Goal: Task Accomplishment & Management: Complete application form

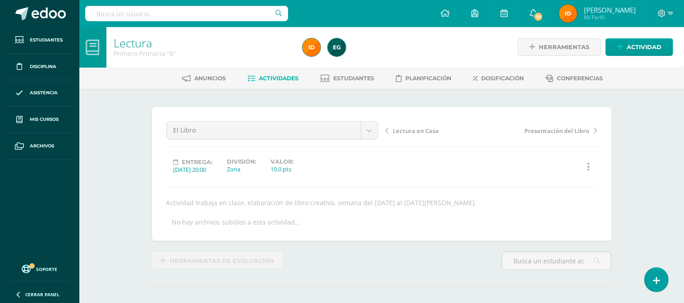
scroll to position [1, 0]
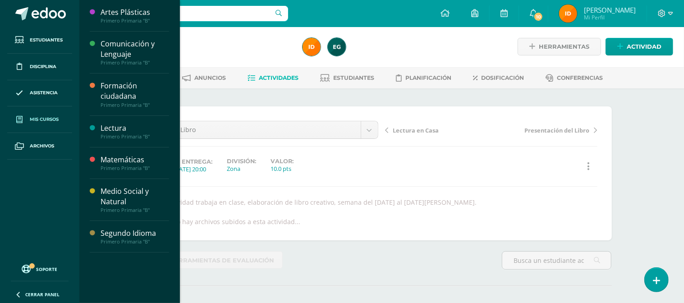
click at [37, 120] on span "Mis cursos" at bounding box center [44, 119] width 29 height 7
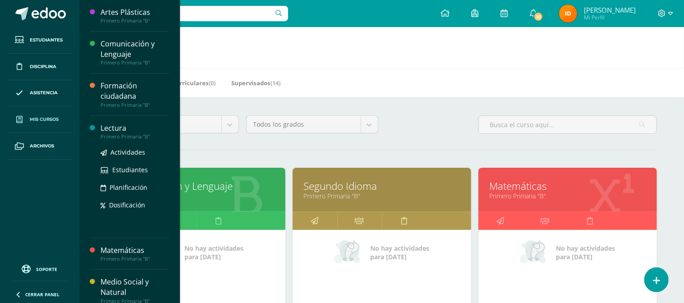
click at [128, 127] on div "Lectura" at bounding box center [135, 128] width 69 height 10
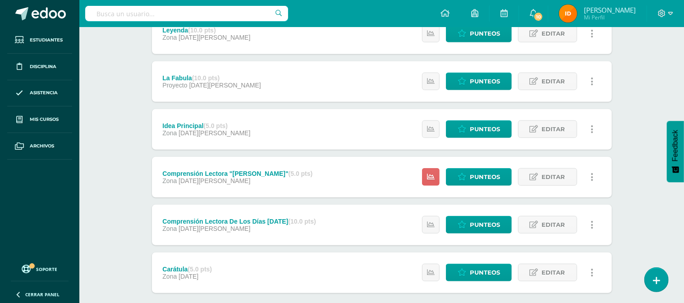
scroll to position [479, 0]
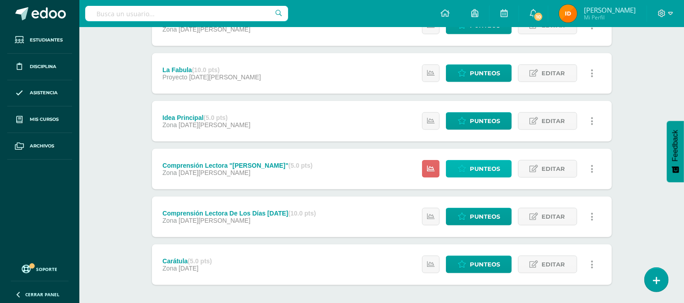
click at [494, 171] on span "Punteos" at bounding box center [485, 168] width 30 height 17
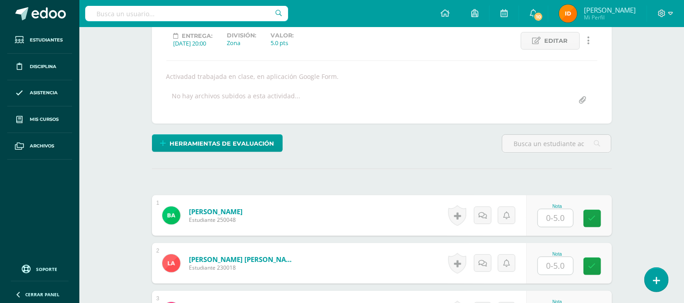
scroll to position [134, 0]
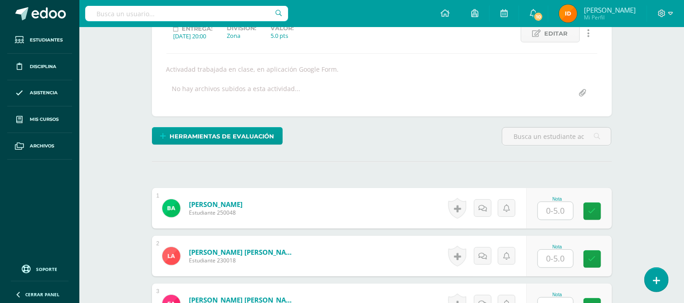
drag, startPoint x: 680, startPoint y: 37, endPoint x: 683, endPoint y: 127, distance: 89.8
click at [556, 206] on input "text" at bounding box center [555, 211] width 35 height 18
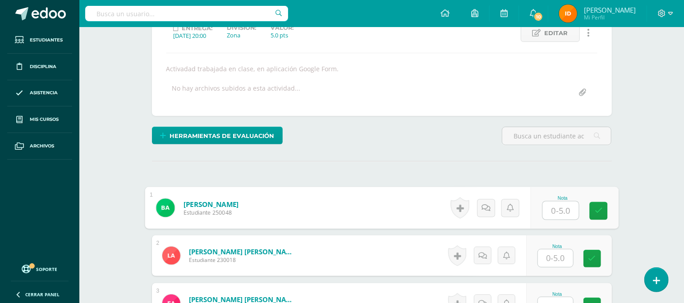
type input "5"
type input "3"
click at [597, 212] on icon at bounding box center [598, 210] width 8 height 8
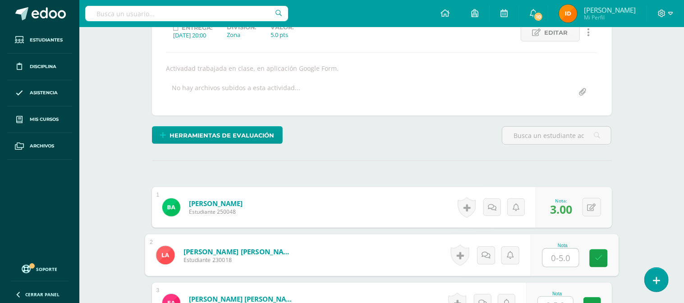
click at [564, 259] on input "text" at bounding box center [560, 258] width 36 height 18
type input "5"
click at [593, 259] on link at bounding box center [598, 258] width 18 height 18
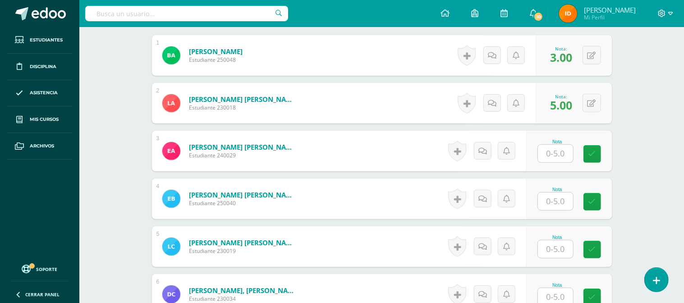
scroll to position [289, 0]
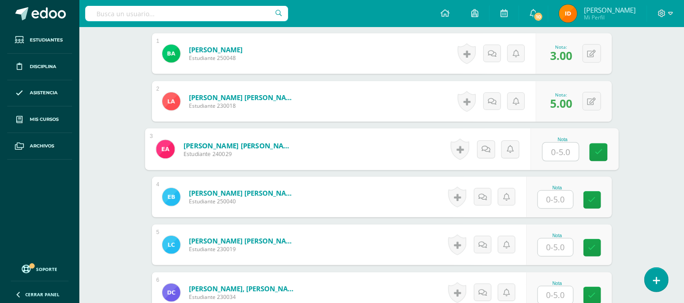
drag, startPoint x: 563, startPoint y: 144, endPoint x: 565, endPoint y: 139, distance: 5.6
click at [562, 144] on input "text" at bounding box center [560, 152] width 36 height 18
type input "5"
click at [594, 155] on icon at bounding box center [598, 152] width 8 height 8
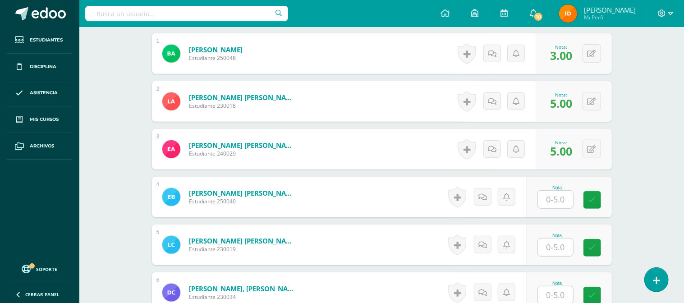
click at [556, 197] on input "text" at bounding box center [555, 200] width 35 height 18
type input "5"
click at [593, 193] on link at bounding box center [598, 200] width 18 height 18
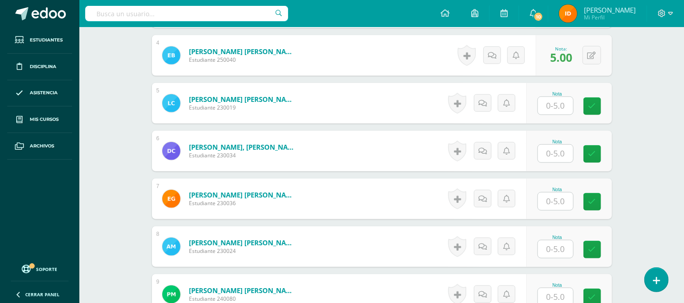
scroll to position [433, 0]
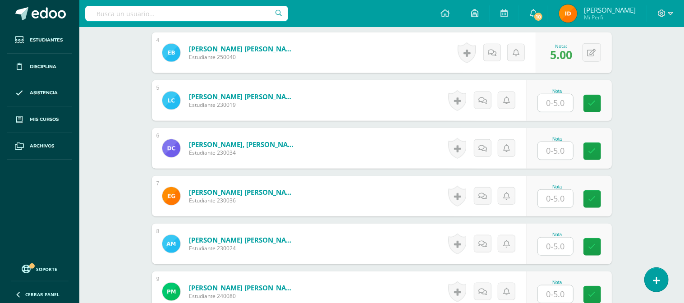
click at [559, 96] on input "text" at bounding box center [555, 103] width 35 height 18
type input "5"
click at [593, 101] on link at bounding box center [598, 104] width 18 height 18
click at [559, 148] on input "text" at bounding box center [555, 151] width 35 height 18
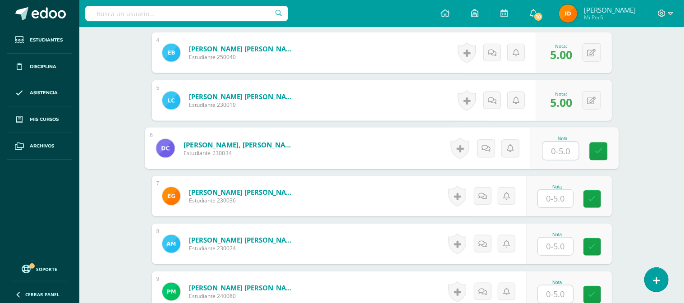
type input "5"
click at [592, 156] on link at bounding box center [598, 151] width 18 height 18
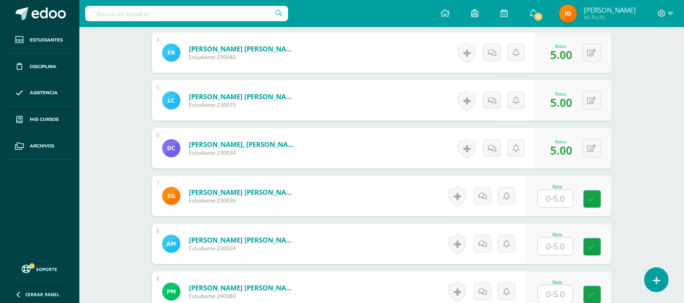
click at [548, 197] on input "text" at bounding box center [555, 199] width 35 height 18
type input "5"
click at [593, 201] on link at bounding box center [598, 199] width 18 height 18
click at [558, 243] on input "text" at bounding box center [555, 247] width 35 height 18
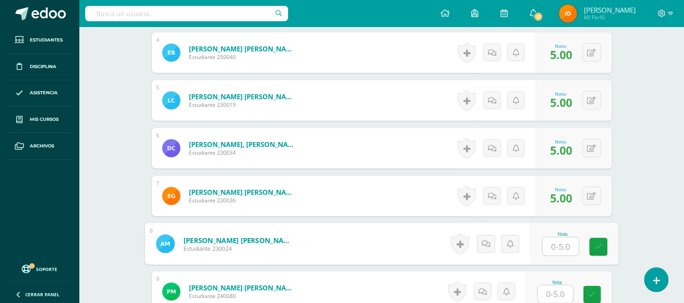
type input "5"
click at [601, 249] on icon at bounding box center [598, 247] width 8 height 8
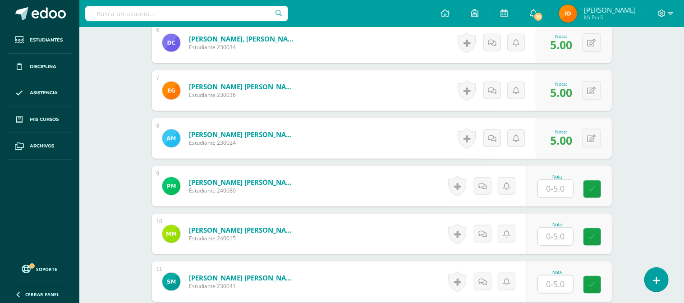
scroll to position [553, 0]
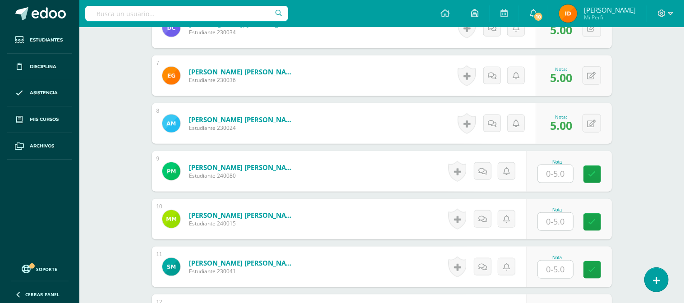
click at [564, 174] on input "text" at bounding box center [555, 174] width 35 height 18
type input "5"
click at [594, 174] on link at bounding box center [598, 174] width 18 height 18
click at [559, 220] on input "text" at bounding box center [555, 222] width 35 height 18
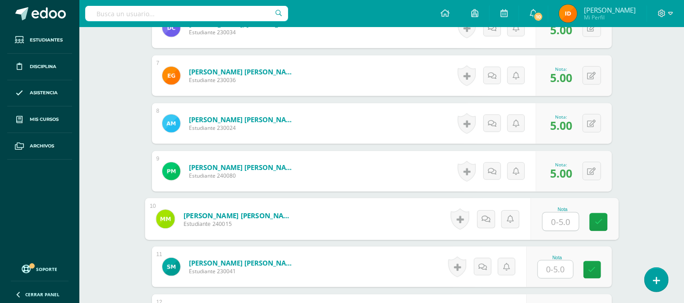
type input "5"
click at [598, 225] on icon at bounding box center [598, 222] width 8 height 8
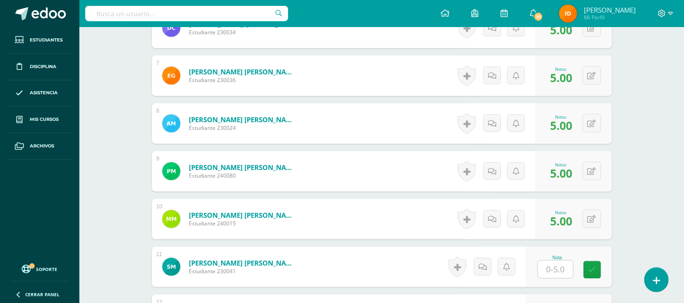
click at [552, 266] on input "text" at bounding box center [555, 270] width 35 height 18
type input "5"
click at [594, 266] on icon at bounding box center [598, 270] width 8 height 8
click at [574, 285] on div "0 Logros Logros obtenidos Aún no hay logros agregados Nota: 5.00" at bounding box center [574, 267] width 76 height 41
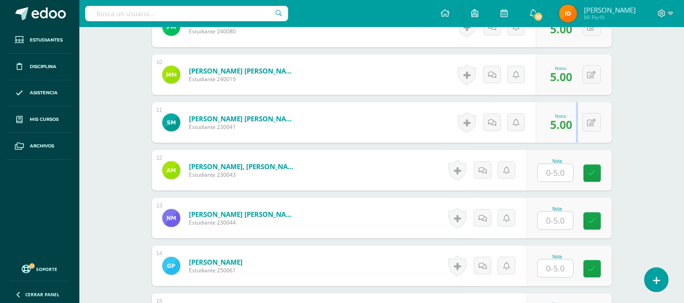
scroll to position [721, 0]
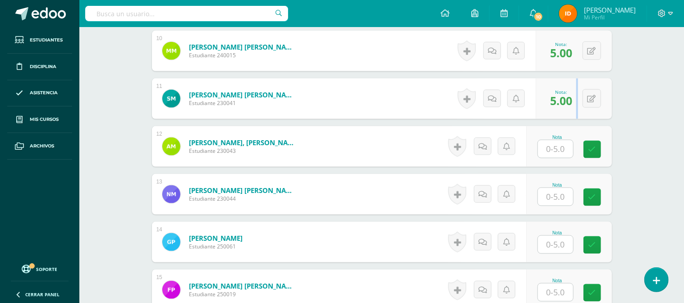
click at [551, 145] on input "text" at bounding box center [555, 149] width 35 height 18
type input "5"
click at [602, 153] on link at bounding box center [598, 150] width 18 height 18
click at [546, 193] on input "text" at bounding box center [555, 197] width 35 height 18
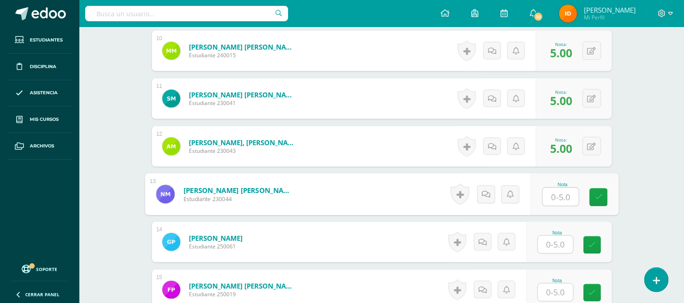
type input "5"
click at [592, 193] on link at bounding box center [598, 197] width 18 height 18
click at [547, 240] on input "text" at bounding box center [555, 245] width 35 height 18
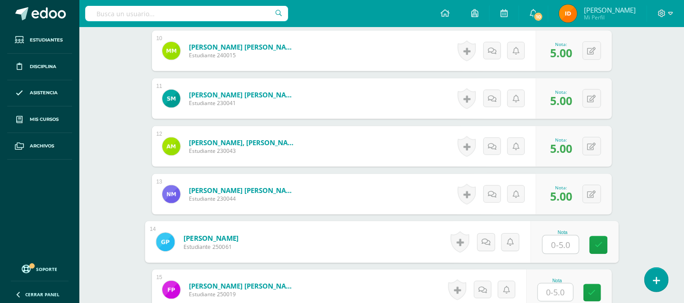
type input "5"
click at [593, 243] on link at bounding box center [598, 245] width 18 height 18
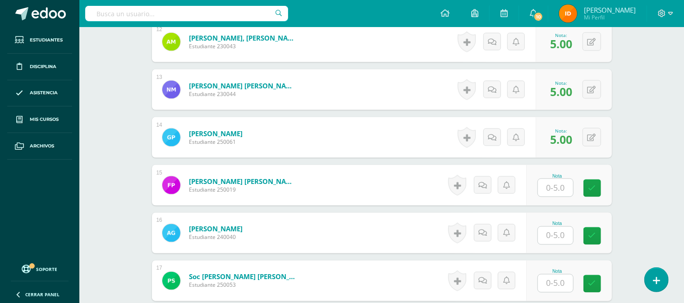
scroll to position [842, 0]
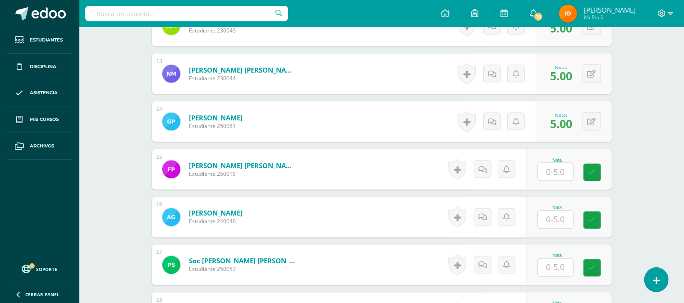
click at [559, 174] on input "text" at bounding box center [555, 172] width 35 height 18
type input "5"
click at [602, 174] on link at bounding box center [598, 173] width 18 height 18
click at [559, 215] on input "text" at bounding box center [555, 220] width 35 height 18
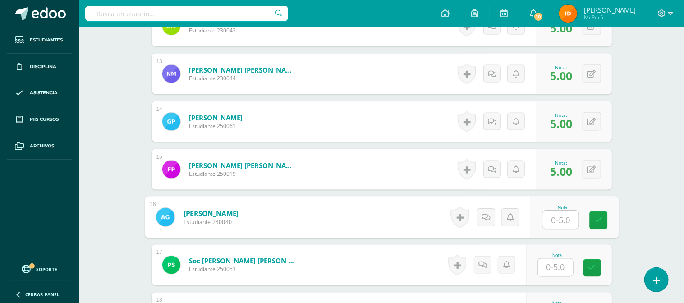
type input "5"
click at [592, 217] on link at bounding box center [598, 220] width 18 height 18
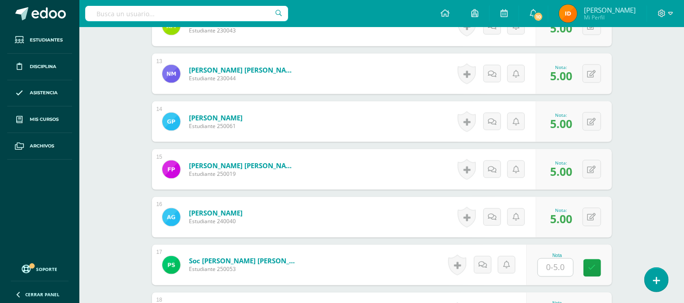
click at [564, 260] on input "text" at bounding box center [555, 268] width 35 height 18
type input "5"
click at [596, 268] on icon at bounding box center [598, 268] width 8 height 8
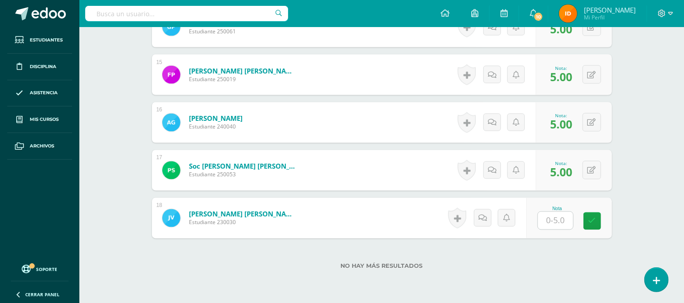
scroll to position [938, 0]
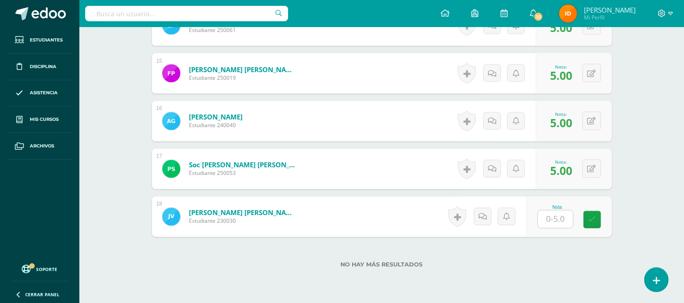
click at [557, 215] on input "text" at bounding box center [555, 220] width 35 height 18
type input "5"
click at [596, 219] on icon at bounding box center [598, 220] width 8 height 8
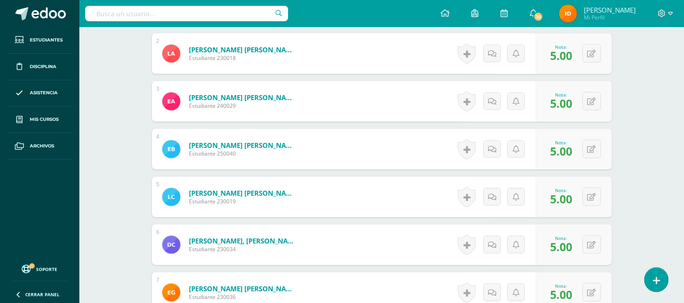
scroll to position [0, 0]
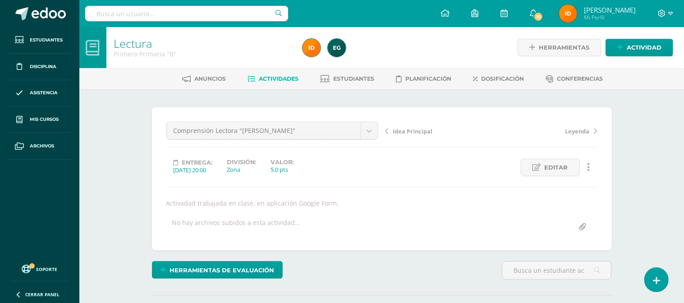
click at [289, 78] on span "Actividades" at bounding box center [279, 78] width 40 height 7
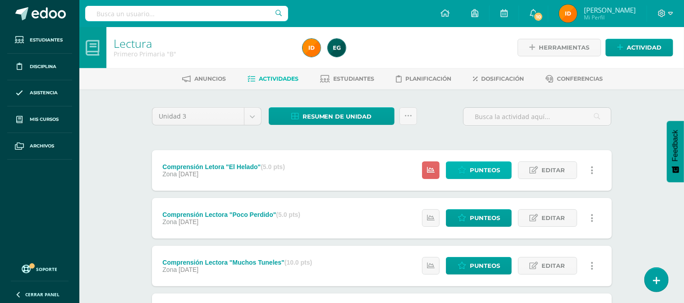
click at [482, 172] on span "Punteos" at bounding box center [485, 170] width 30 height 17
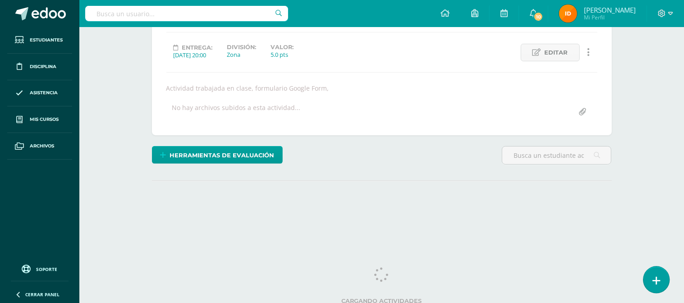
scroll to position [120, 0]
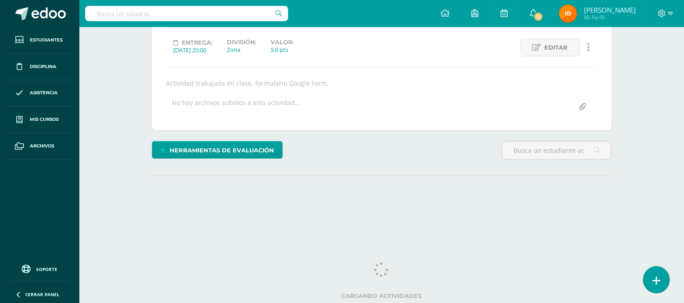
drag, startPoint x: 683, startPoint y: 176, endPoint x: 658, endPoint y: 279, distance: 106.0
click at [656, 246] on html "Estudiantes Disciplina Asistencia Mis cursos Archivos Soporte Centro de ayuda Ú…" at bounding box center [342, 63] width 684 height 366
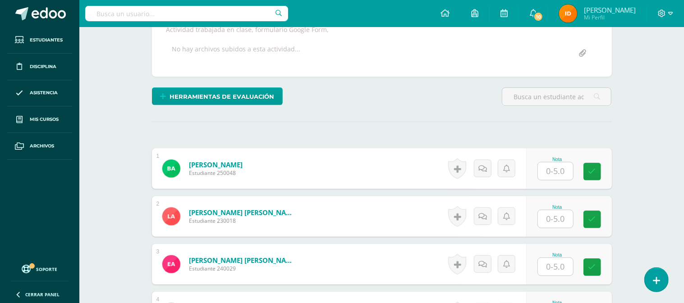
scroll to position [174, 0]
click at [546, 160] on div "Nota" at bounding box center [557, 158] width 40 height 5
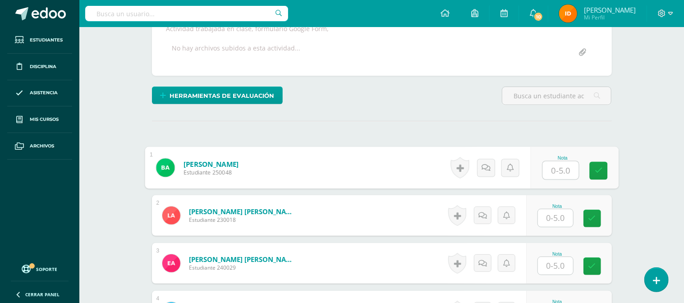
click at [554, 166] on input "text" at bounding box center [560, 170] width 36 height 18
type input "5"
click at [600, 179] on div "Nota 5" at bounding box center [569, 167] width 86 height 41
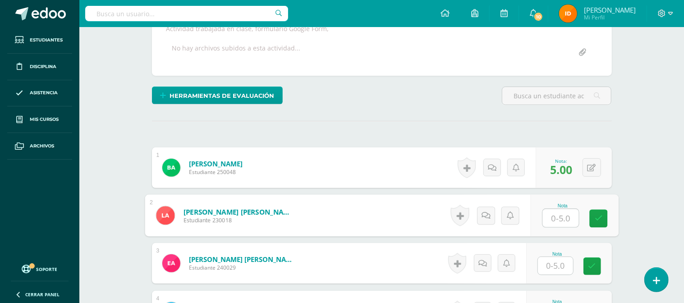
click at [554, 219] on input "text" at bounding box center [560, 218] width 36 height 18
type input "5"
drag, startPoint x: 603, startPoint y: 218, endPoint x: 563, endPoint y: 235, distance: 44.2
click at [599, 220] on link at bounding box center [598, 219] width 18 height 18
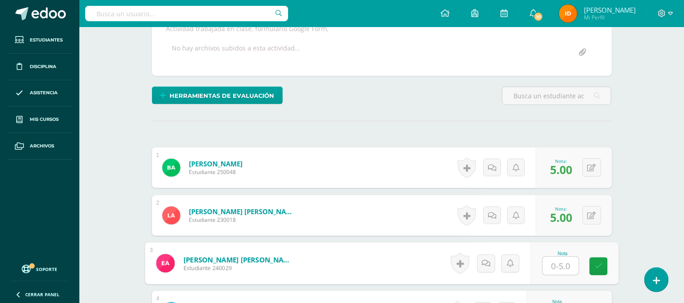
click at [551, 269] on input "text" at bounding box center [560, 266] width 36 height 18
type input "5"
click at [600, 266] on icon at bounding box center [598, 266] width 8 height 8
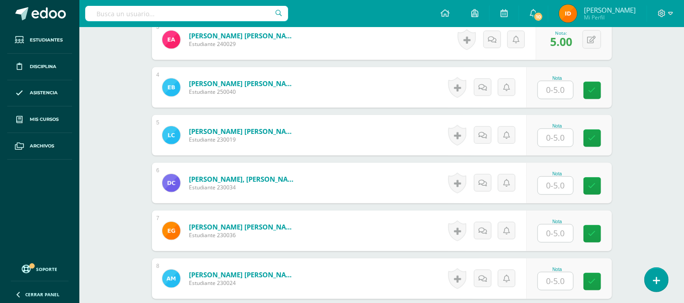
scroll to position [415, 0]
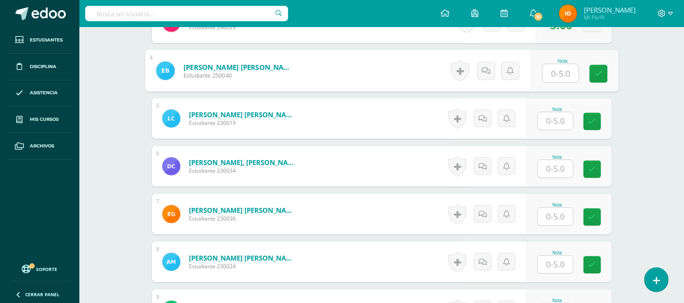
drag, startPoint x: 545, startPoint y: 77, endPoint x: 539, endPoint y: 72, distance: 8.0
click at [540, 73] on div "Nota" at bounding box center [574, 71] width 88 height 42
type input "5"
click at [597, 78] on link at bounding box center [598, 74] width 18 height 18
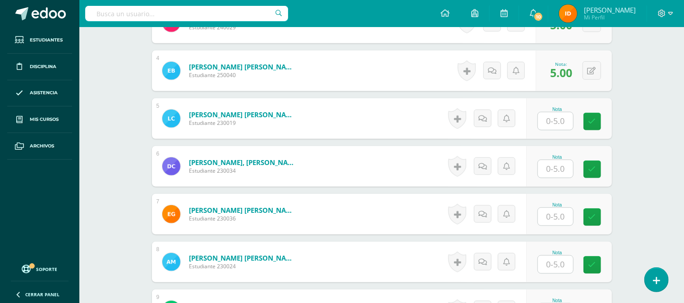
click at [558, 115] on input "text" at bounding box center [555, 121] width 35 height 18
type input "5"
click at [595, 127] on link at bounding box center [598, 122] width 18 height 18
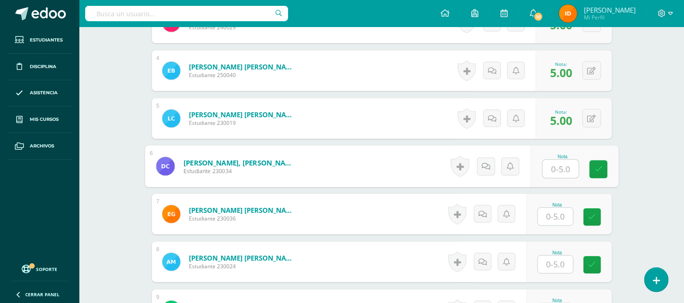
click at [553, 173] on input "text" at bounding box center [560, 169] width 36 height 18
type input "5"
click at [592, 170] on link at bounding box center [598, 169] width 18 height 18
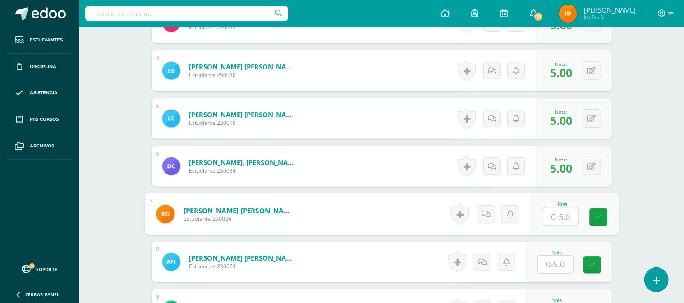
drag, startPoint x: 558, startPoint y: 215, endPoint x: 548, endPoint y: 210, distance: 11.3
click at [555, 217] on input "text" at bounding box center [560, 217] width 36 height 18
type input "5"
click at [603, 212] on link at bounding box center [598, 217] width 18 height 18
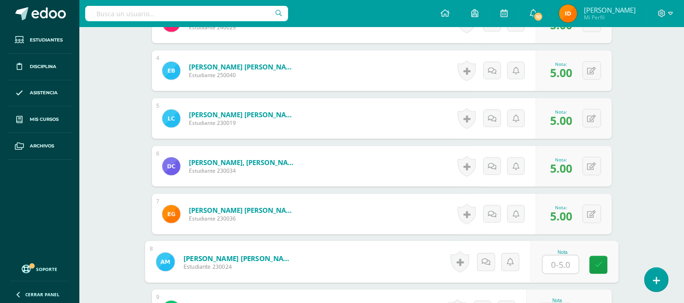
drag, startPoint x: 552, startPoint y: 267, endPoint x: 546, endPoint y: 261, distance: 8.3
click at [550, 266] on input "text" at bounding box center [560, 265] width 36 height 18
type input "5"
click at [590, 266] on link at bounding box center [598, 265] width 18 height 18
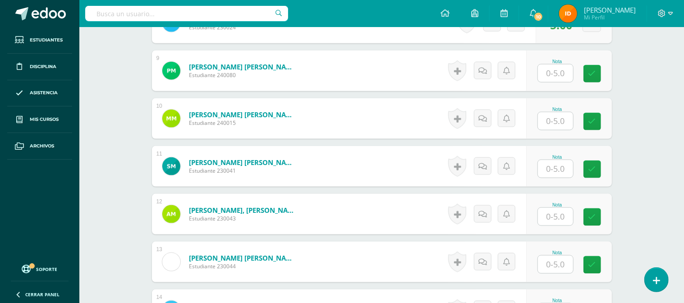
scroll to position [679, 0]
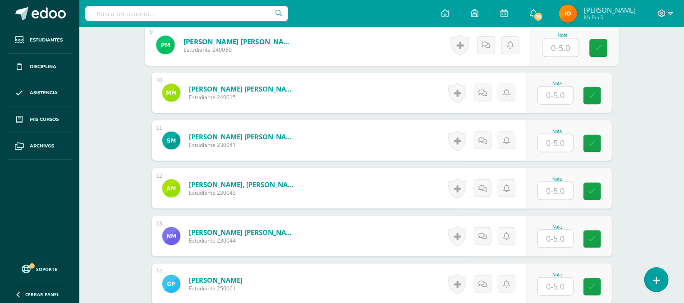
click at [550, 41] on input "text" at bounding box center [560, 48] width 36 height 18
type input "5"
click at [600, 56] on link at bounding box center [598, 48] width 18 height 18
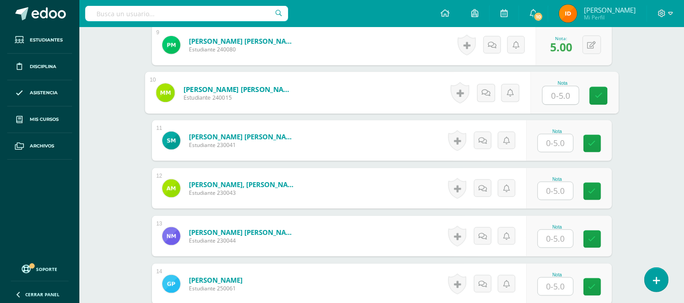
click at [549, 94] on input "text" at bounding box center [560, 96] width 36 height 18
type input "5"
click at [592, 95] on link at bounding box center [598, 96] width 18 height 18
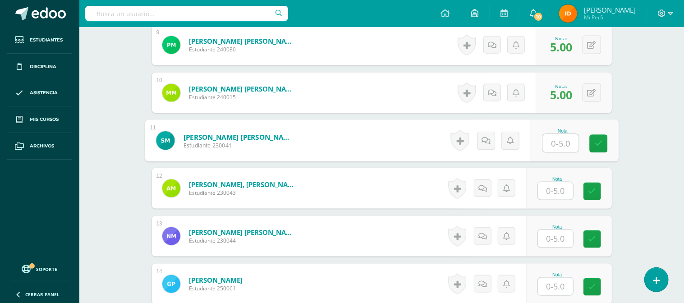
click at [546, 142] on input "text" at bounding box center [560, 143] width 36 height 18
type input "5"
click at [592, 147] on link at bounding box center [598, 144] width 18 height 18
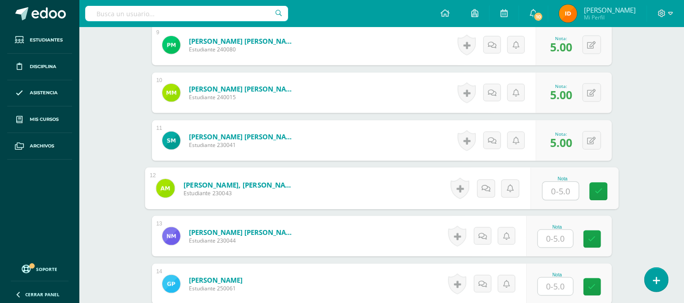
click at [556, 187] on input "text" at bounding box center [560, 191] width 36 height 18
type input "5"
click at [595, 193] on link at bounding box center [598, 192] width 18 height 18
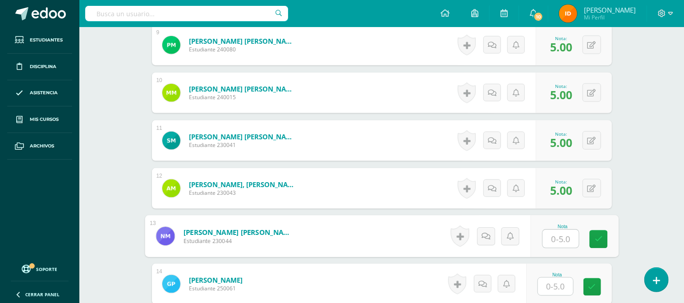
click at [573, 239] on input "text" at bounding box center [560, 239] width 36 height 18
type input "5"
drag, startPoint x: 595, startPoint y: 243, endPoint x: 594, endPoint y: 232, distance: 10.8
click at [594, 240] on icon at bounding box center [598, 239] width 8 height 8
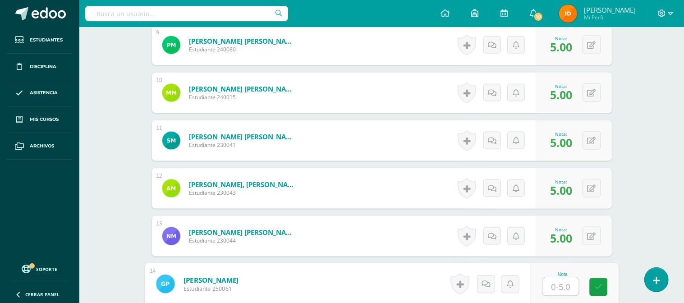
click at [546, 288] on input "text" at bounding box center [560, 287] width 36 height 18
type input "5"
drag, startPoint x: 601, startPoint y: 291, endPoint x: 602, endPoint y: 282, distance: 9.6
click at [601, 291] on icon at bounding box center [598, 287] width 8 height 8
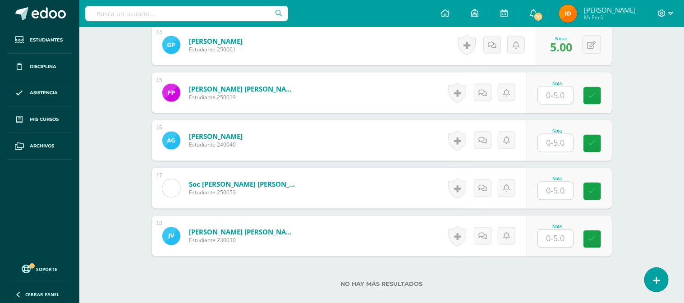
scroll to position [920, 0]
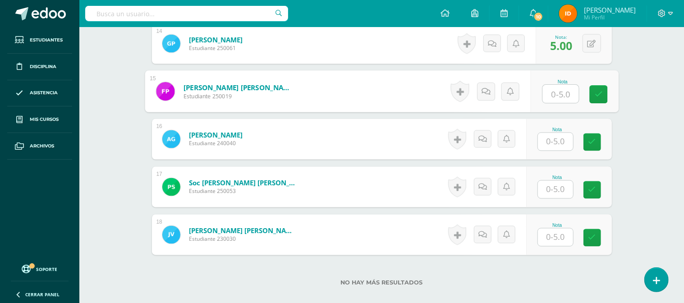
click at [556, 92] on input "text" at bounding box center [560, 94] width 36 height 18
type input "5"
click at [592, 101] on link at bounding box center [598, 95] width 18 height 18
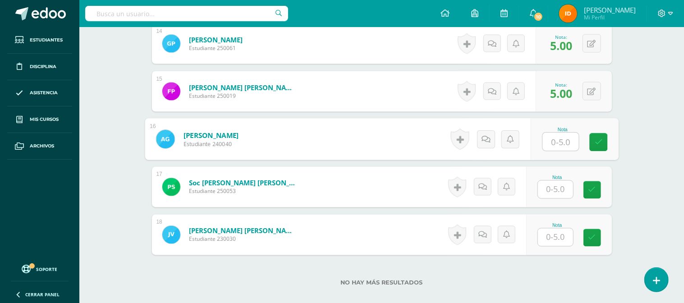
click at [565, 142] on input "text" at bounding box center [560, 142] width 36 height 18
type input "5"
click at [602, 141] on link at bounding box center [598, 142] width 18 height 18
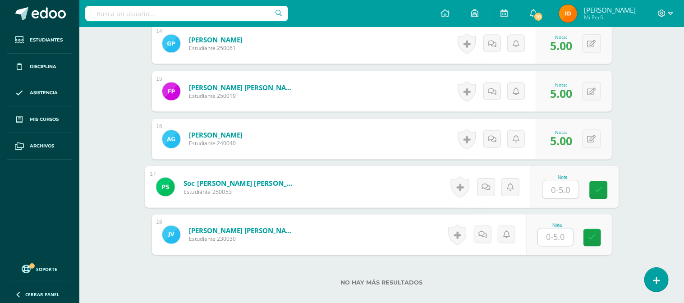
click at [557, 186] on input "text" at bounding box center [560, 190] width 36 height 18
type input "5"
click at [600, 186] on icon at bounding box center [598, 190] width 8 height 8
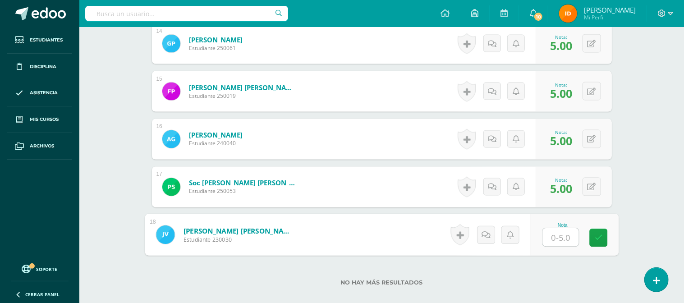
drag, startPoint x: 562, startPoint y: 234, endPoint x: 553, endPoint y: 225, distance: 12.4
click at [559, 232] on input "text" at bounding box center [560, 238] width 36 height 18
type input "5"
drag, startPoint x: 598, startPoint y: 239, endPoint x: 603, endPoint y: 229, distance: 11.5
click at [601, 234] on icon at bounding box center [598, 238] width 8 height 8
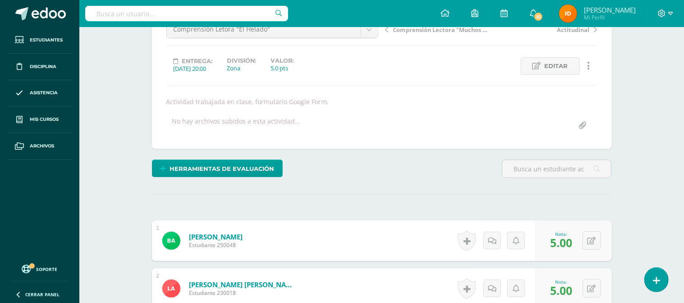
scroll to position [0, 0]
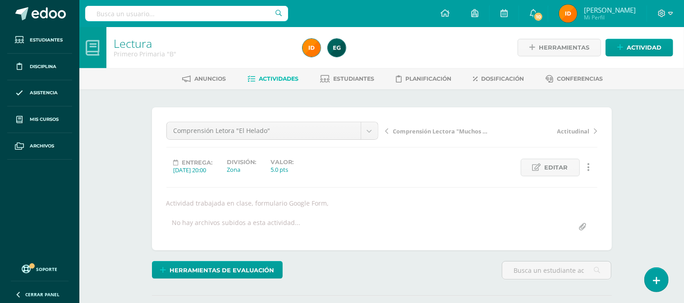
click at [285, 77] on span "Actividades" at bounding box center [279, 78] width 40 height 7
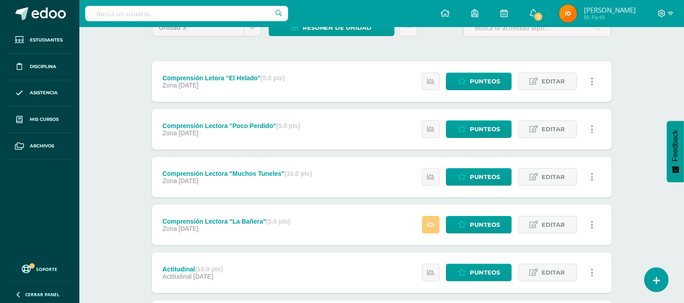
scroll to position [174, 0]
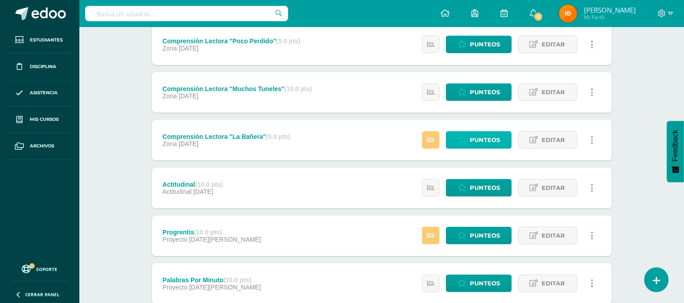
click at [493, 138] on span "Punteos" at bounding box center [485, 140] width 30 height 17
